Goal: Task Accomplishment & Management: Complete application form

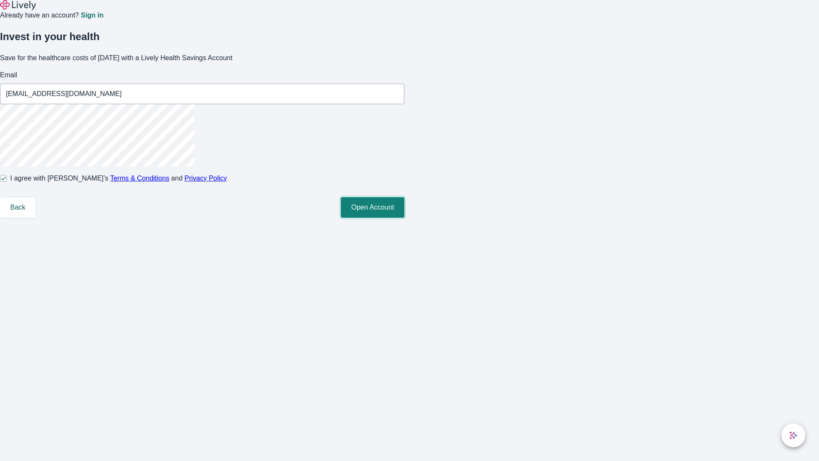
click at [404, 218] on button "Open Account" at bounding box center [373, 207] width 64 height 20
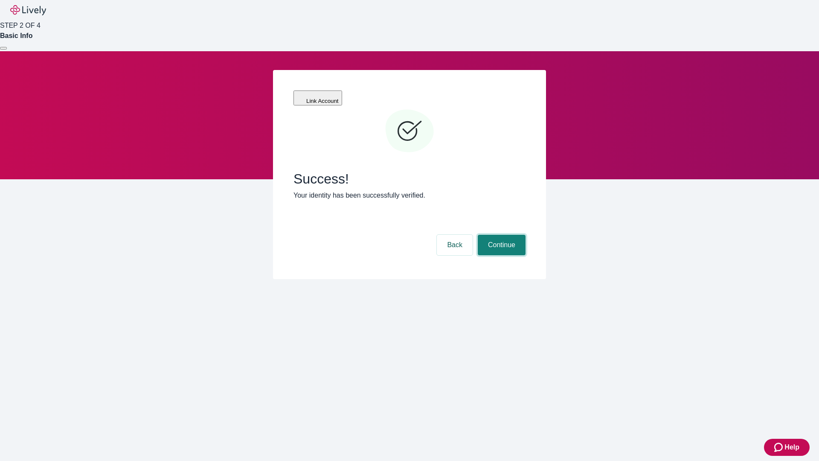
click at [500, 235] on button "Continue" at bounding box center [502, 245] width 48 height 20
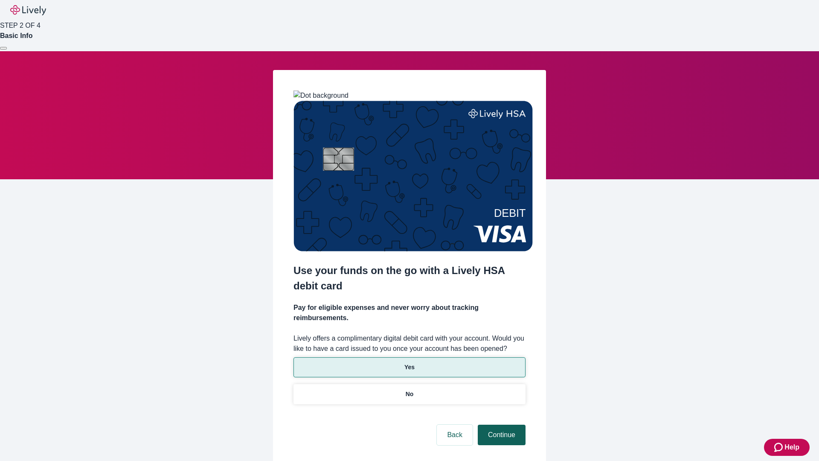
click at [409, 363] on p "Yes" at bounding box center [409, 367] width 10 height 9
click at [500, 425] on button "Continue" at bounding box center [502, 435] width 48 height 20
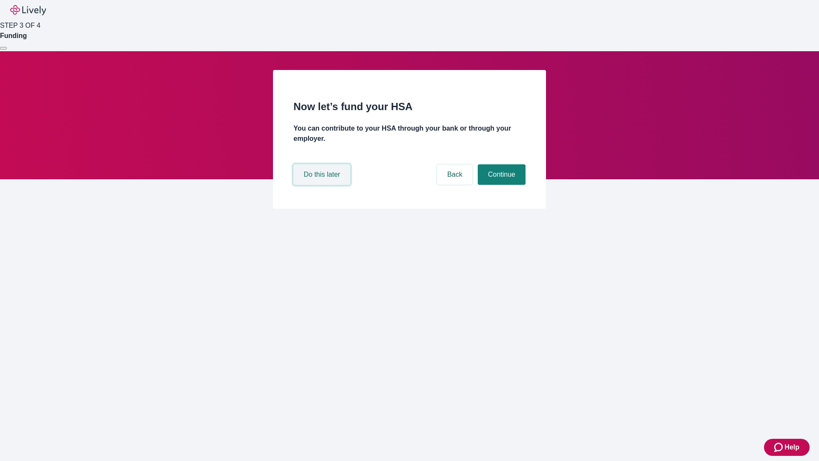
click at [323, 185] on button "Do this later" at bounding box center [322, 174] width 57 height 20
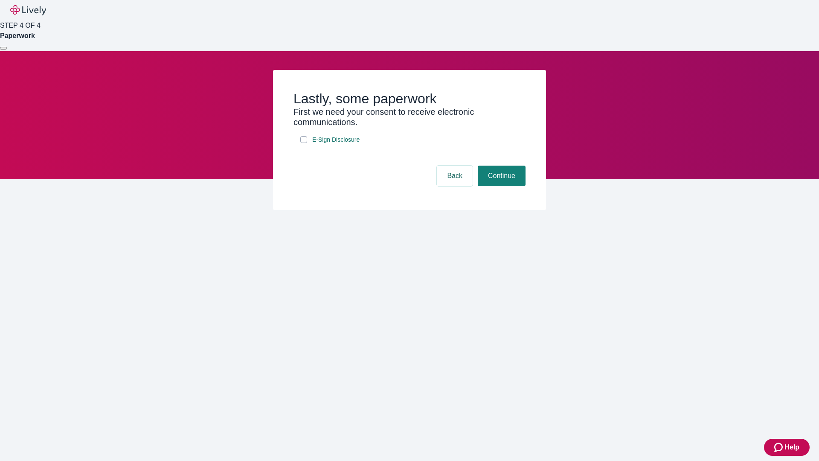
click at [304, 143] on input "E-Sign Disclosure" at bounding box center [303, 139] width 7 height 7
checkbox input "true"
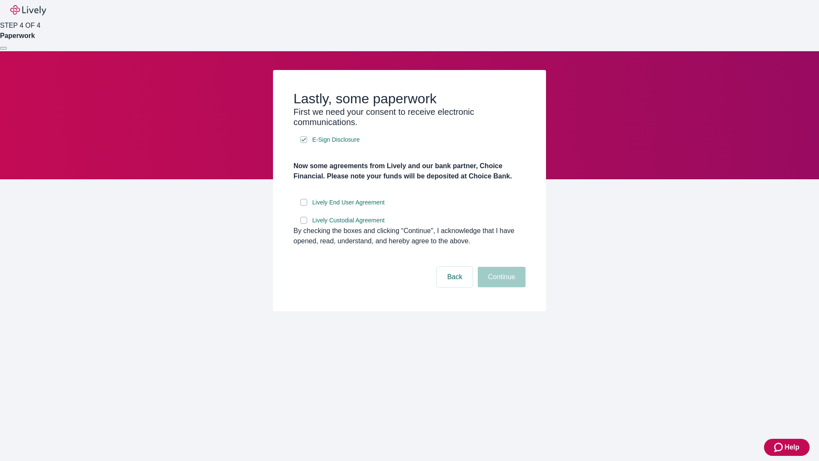
click at [304, 206] on input "Lively End User Agreement" at bounding box center [303, 202] width 7 height 7
checkbox input "true"
click at [304, 224] on input "Lively Custodial Agreement" at bounding box center [303, 220] width 7 height 7
checkbox input "true"
click at [500, 287] on button "Continue" at bounding box center [502, 277] width 48 height 20
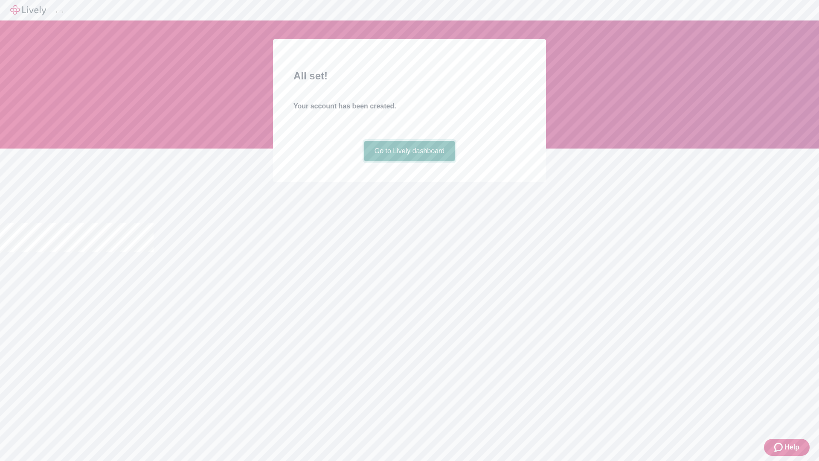
click at [409, 161] on link "Go to Lively dashboard" at bounding box center [409, 151] width 91 height 20
